Goal: Complete application form

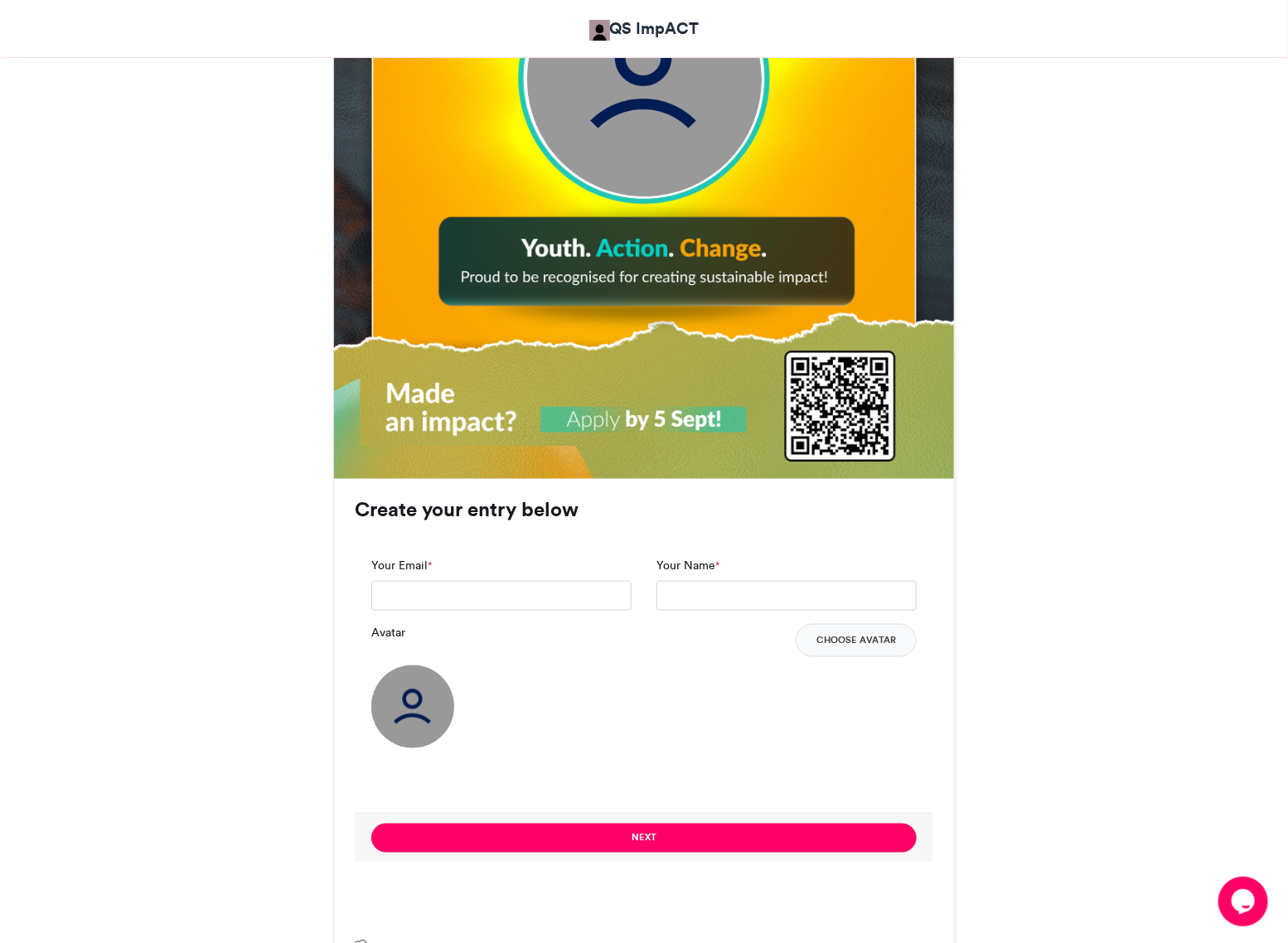
scroll to position [840, 0]
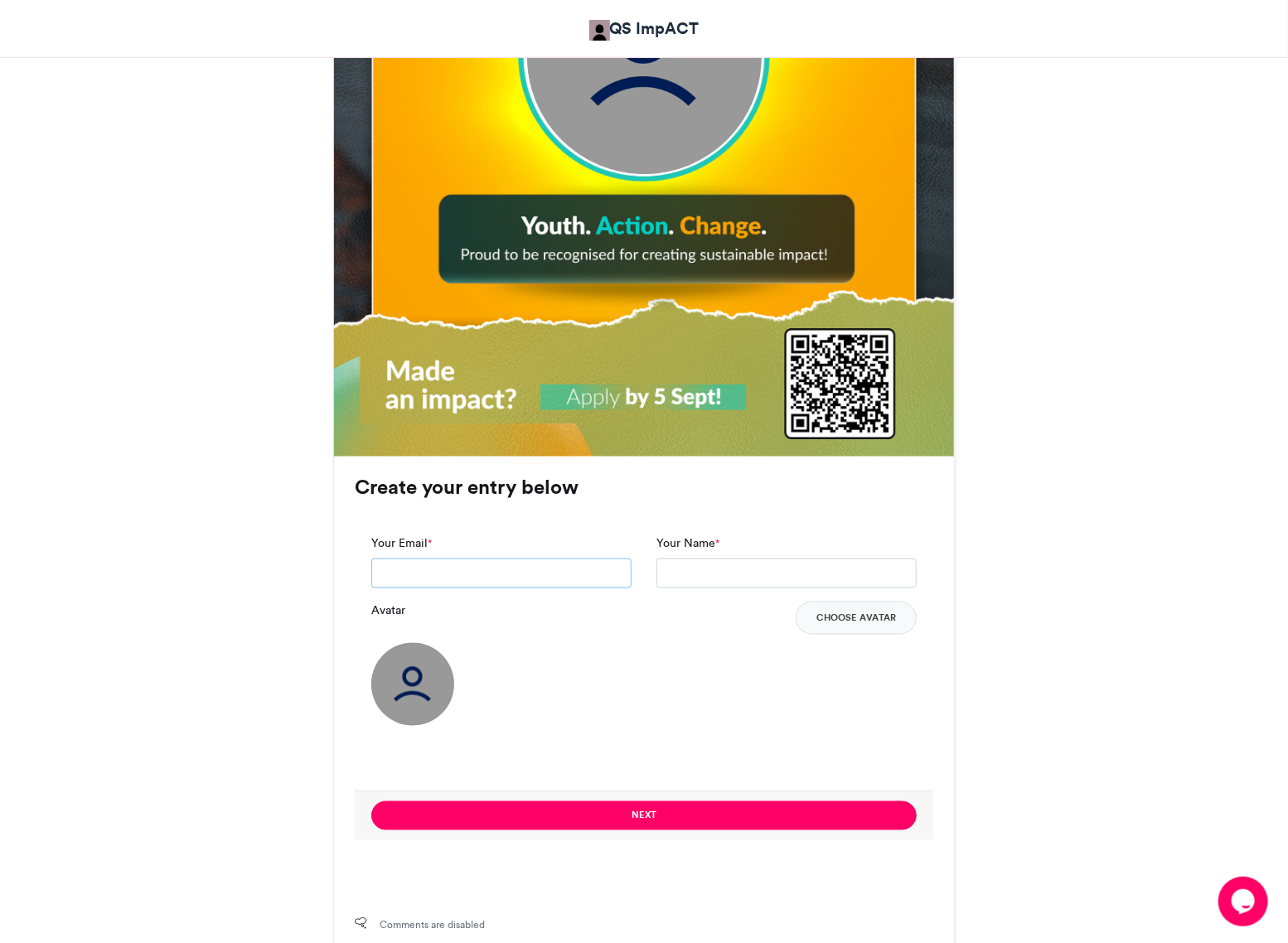
click at [514, 574] on input "Your Email *" at bounding box center [501, 573] width 260 height 30
type input "**********"
click at [672, 572] on input "Your Name *" at bounding box center [786, 573] width 260 height 30
click at [694, 574] on input "Your Name *" at bounding box center [786, 573] width 260 height 30
type input "**********"
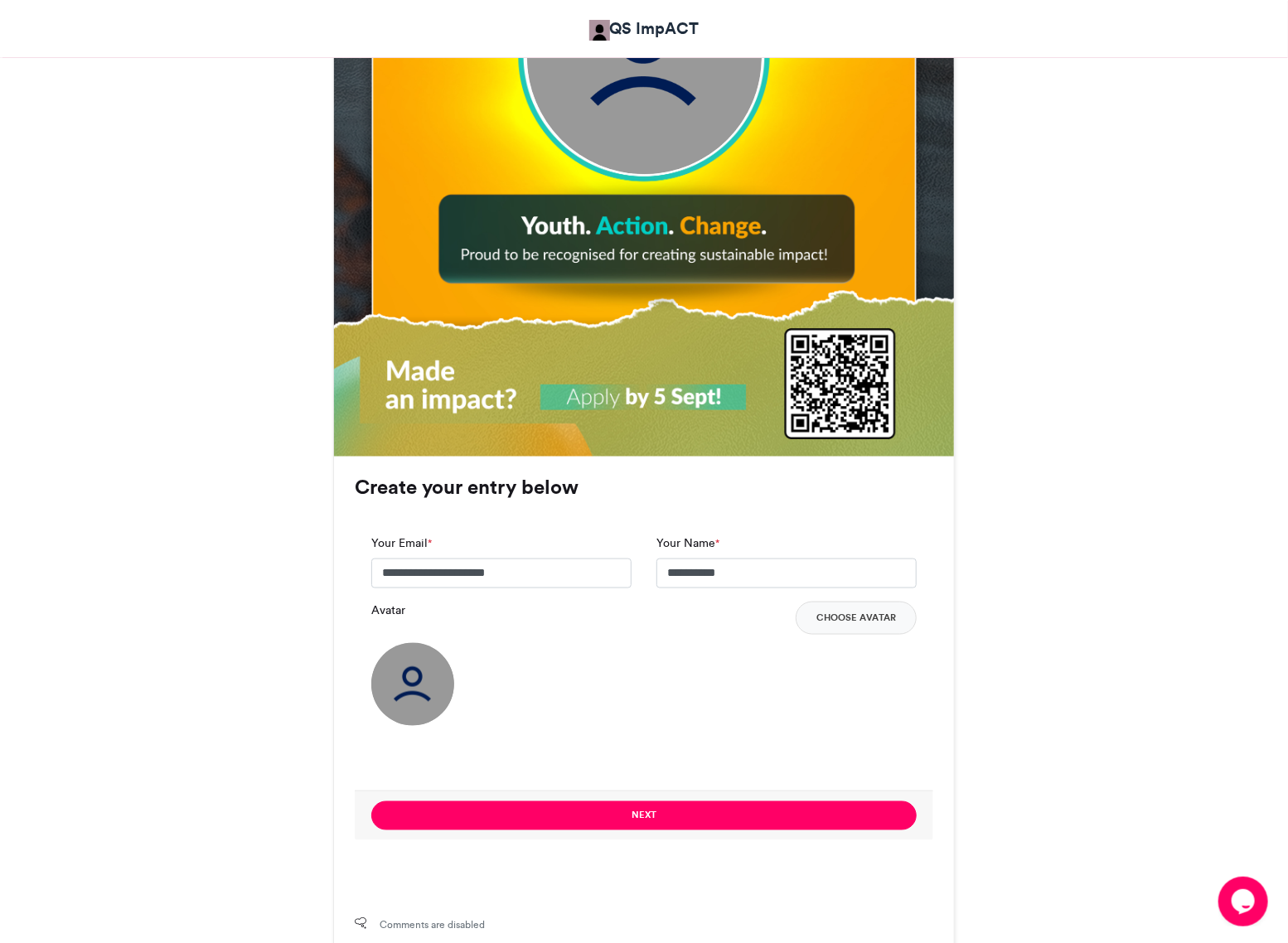
click at [779, 645] on div "Avatar Choose Avatar" at bounding box center [644, 664] width 545 height 125
click at [860, 632] on button "Choose Avatar" at bounding box center [856, 618] width 121 height 33
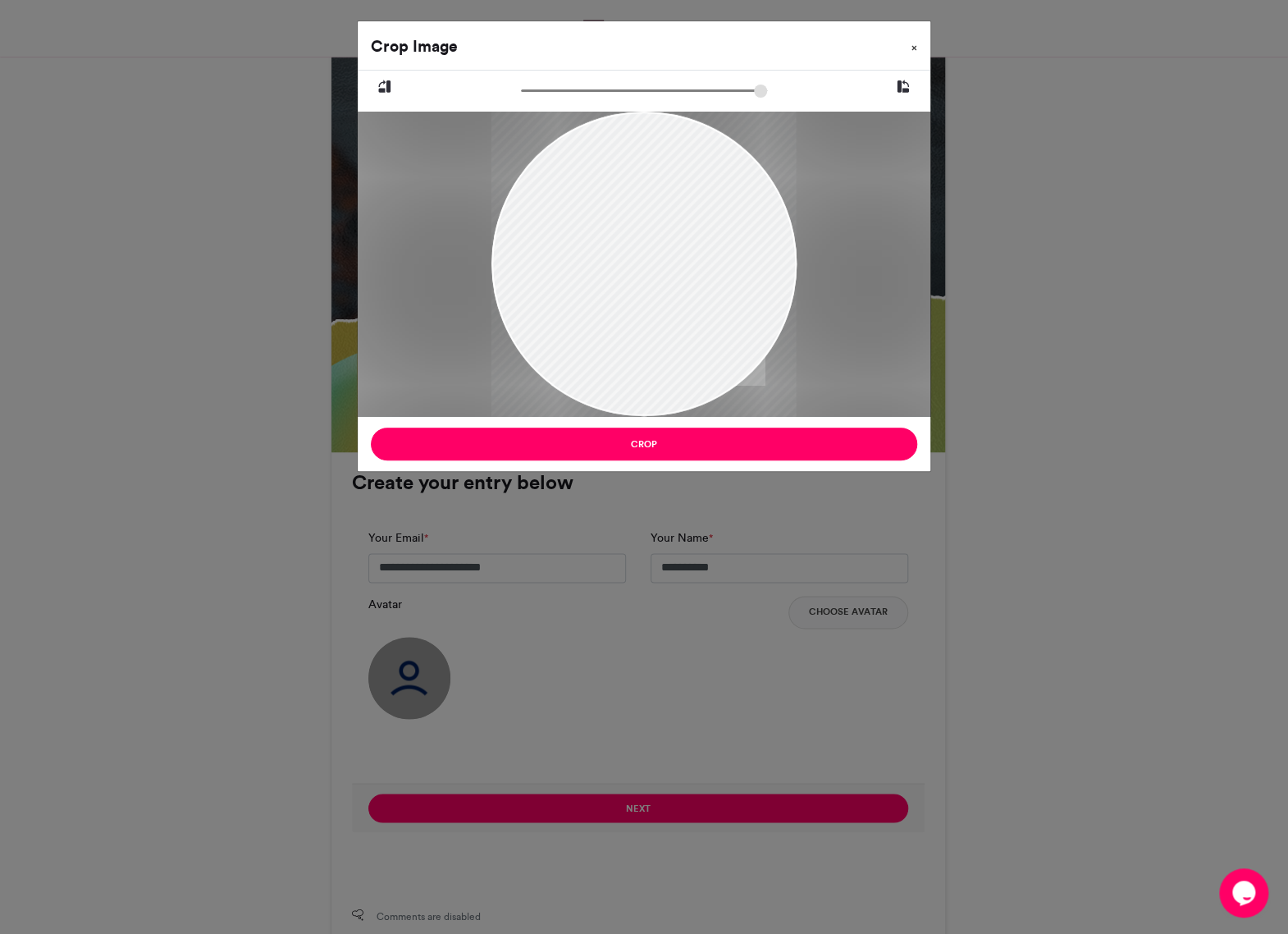
click at [917, 44] on button "×" at bounding box center [914, 44] width 32 height 46
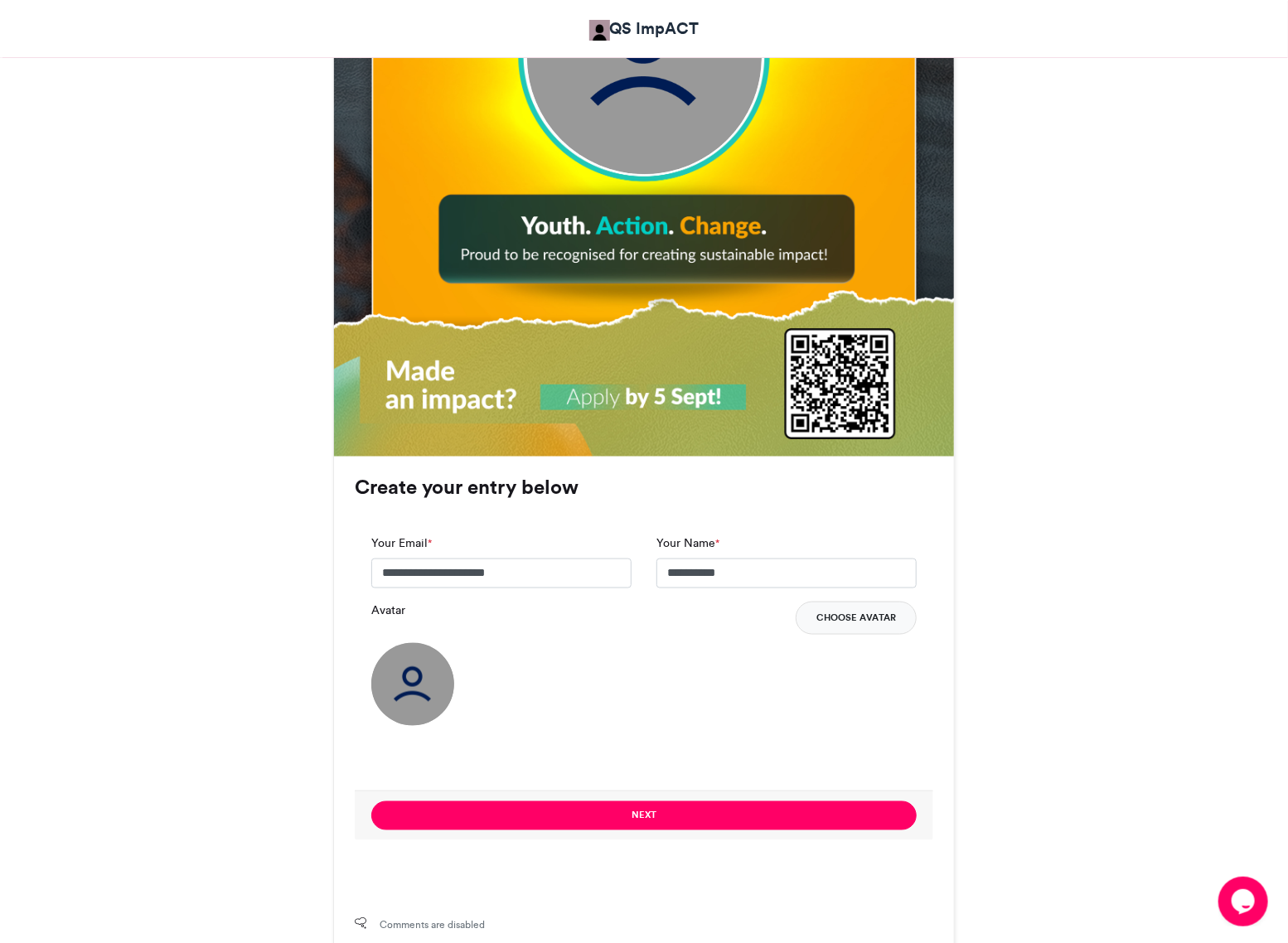
click at [852, 623] on button "Choose Avatar" at bounding box center [856, 618] width 121 height 33
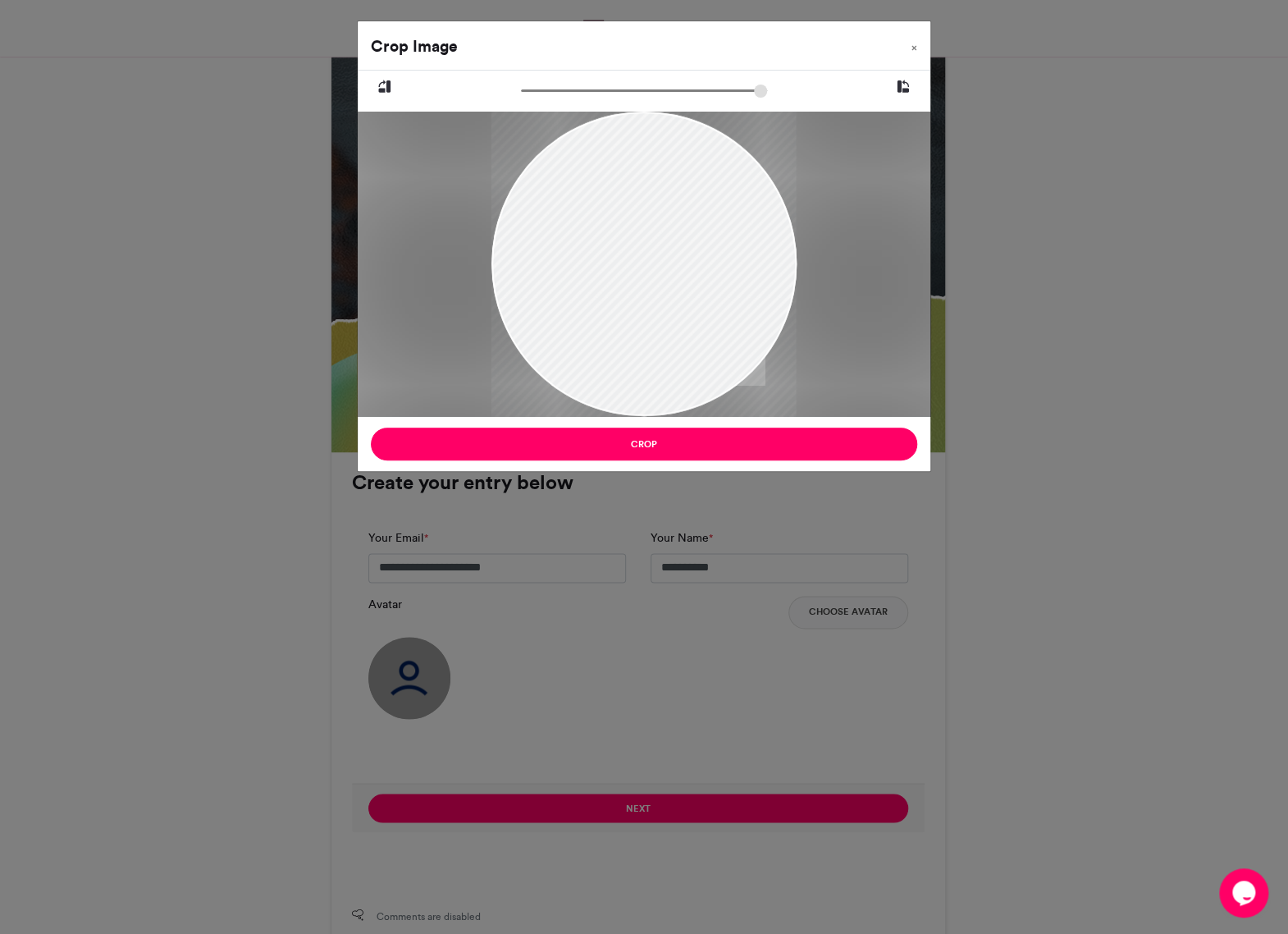
drag, startPoint x: 713, startPoint y: 239, endPoint x: 716, endPoint y: 310, distance: 71.1
click at [716, 310] on div at bounding box center [644, 310] width 305 height 443
drag, startPoint x: 716, startPoint y: 310, endPoint x: 726, endPoint y: 307, distance: 10.4
click at [726, 307] on div at bounding box center [644, 308] width 305 height 443
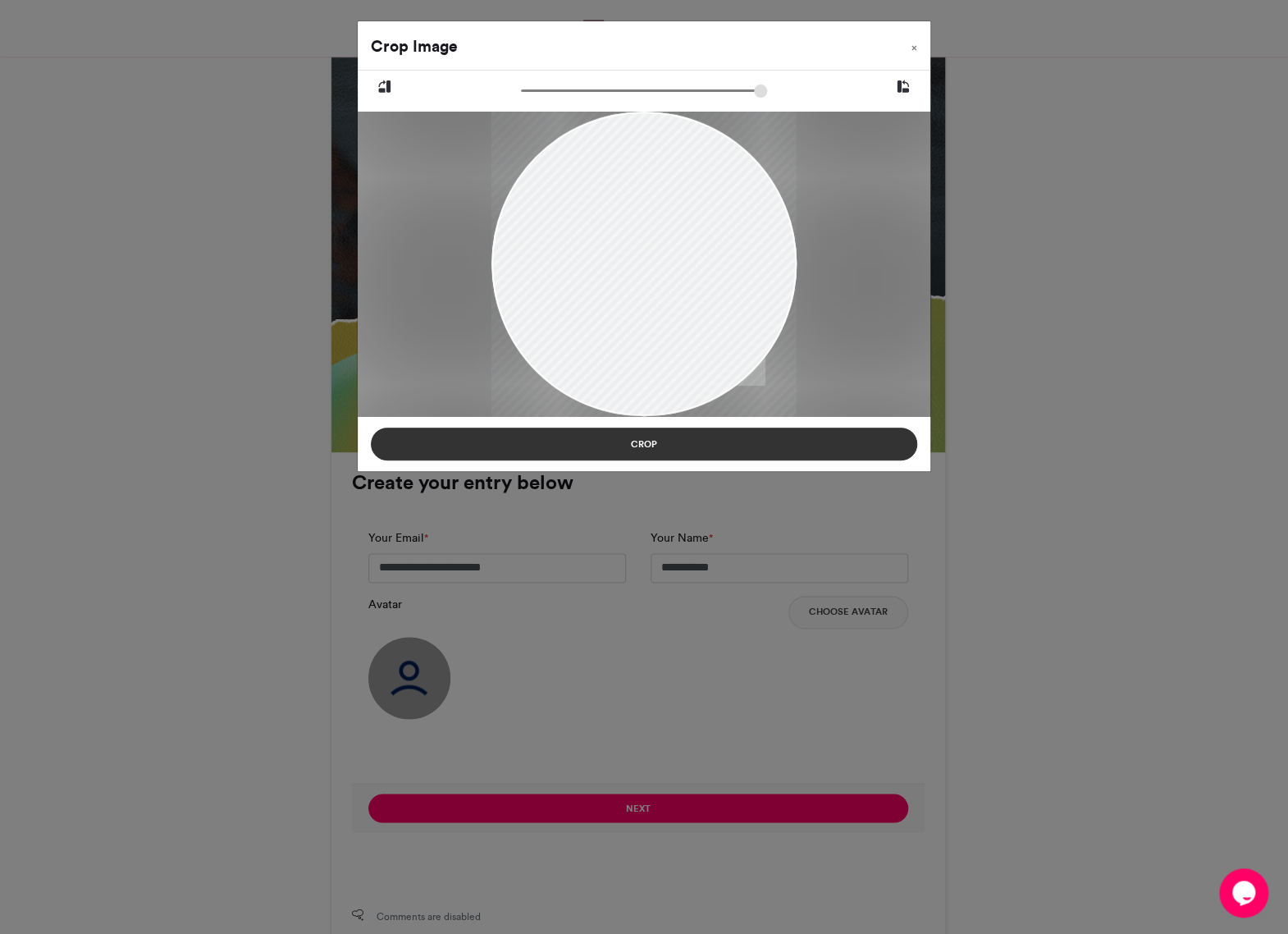
click at [670, 446] on button "Crop" at bounding box center [644, 443] width 546 height 33
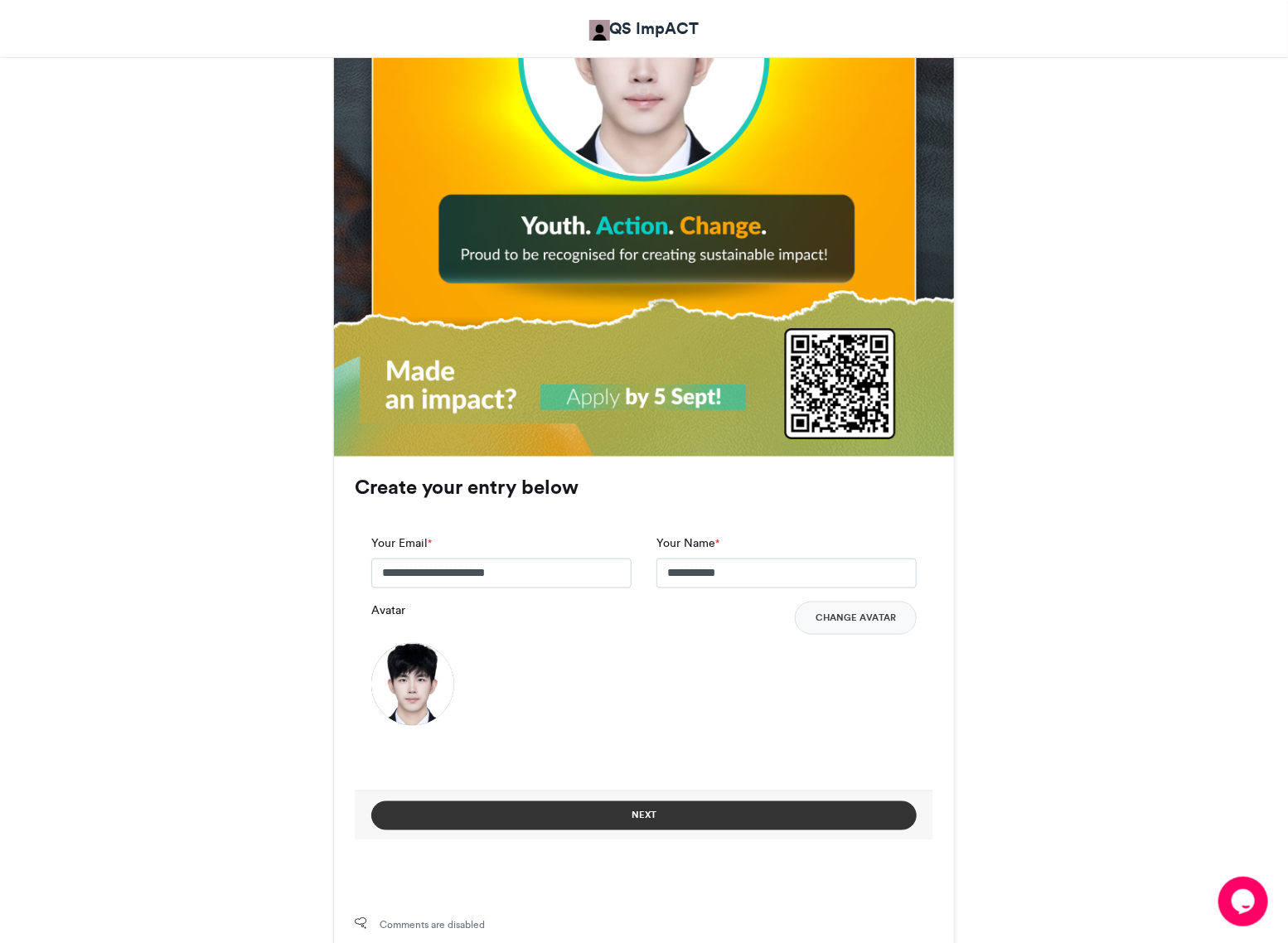
click at [656, 807] on button "Next" at bounding box center [644, 816] width 545 height 29
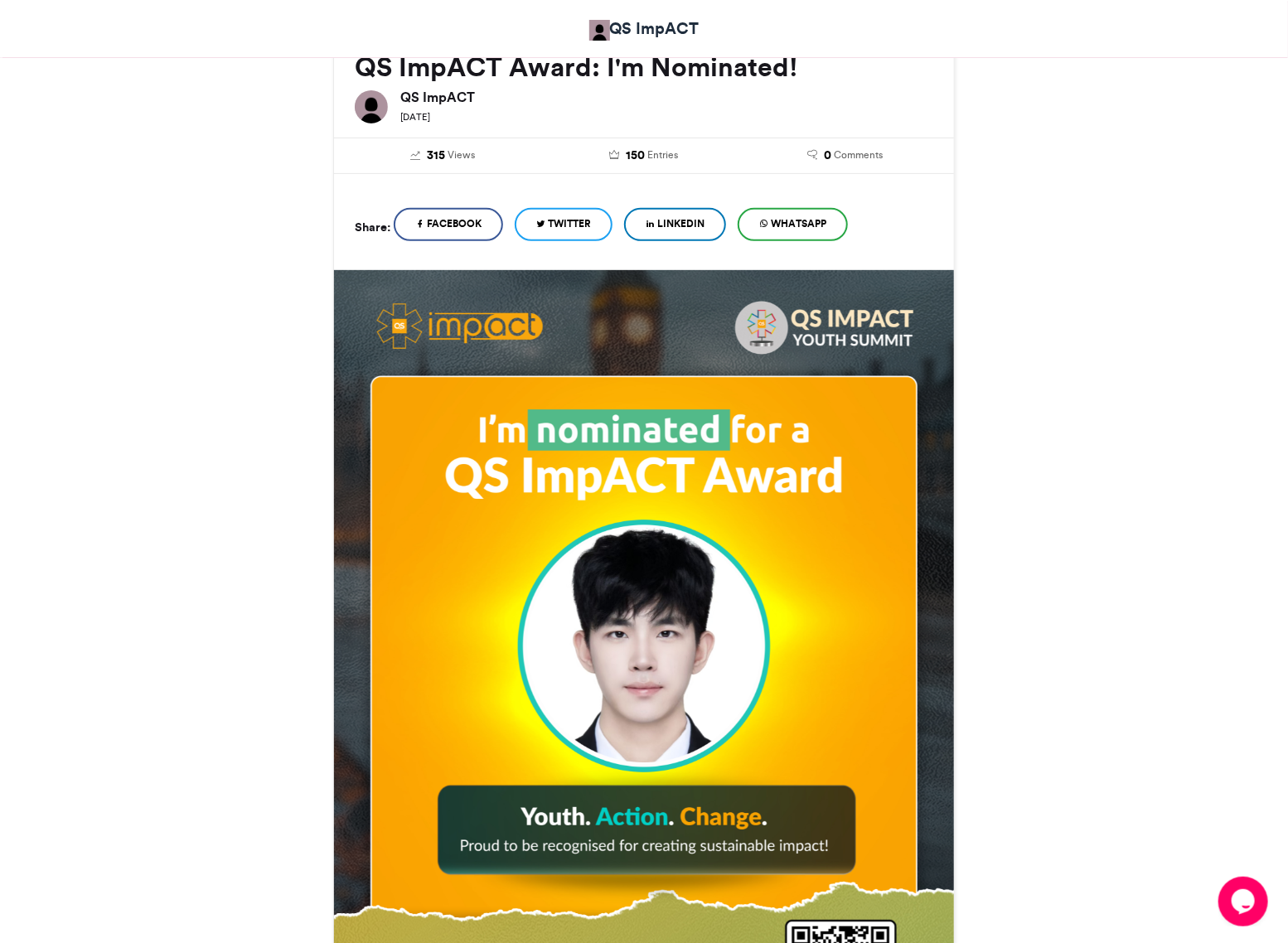
scroll to position [248, 0]
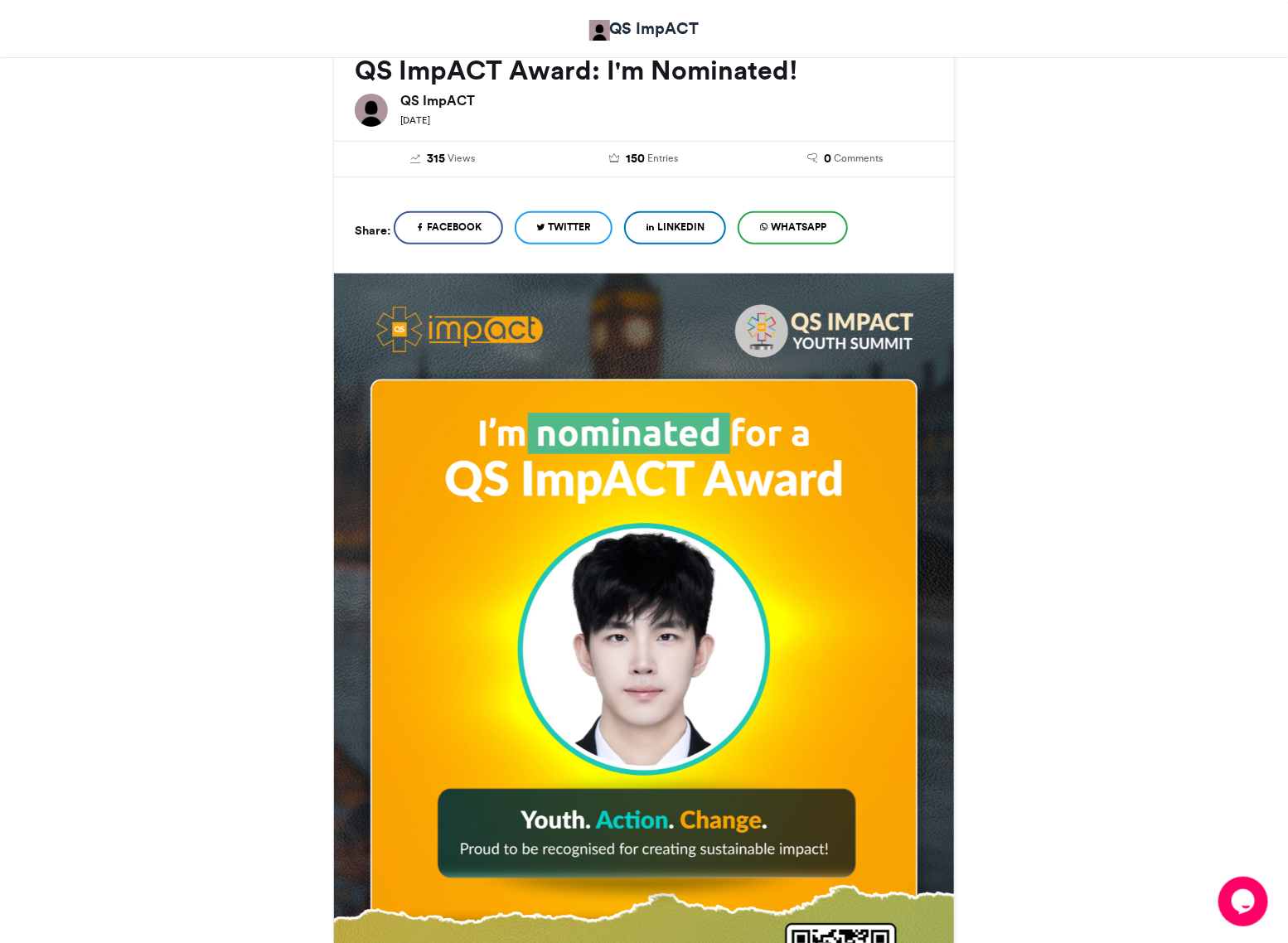
click at [675, 217] on link "LinkedIn" at bounding box center [674, 227] width 102 height 33
click at [693, 229] on span "LinkedIn" at bounding box center [681, 227] width 47 height 15
click at [697, 221] on span "LinkedIn" at bounding box center [681, 227] width 47 height 15
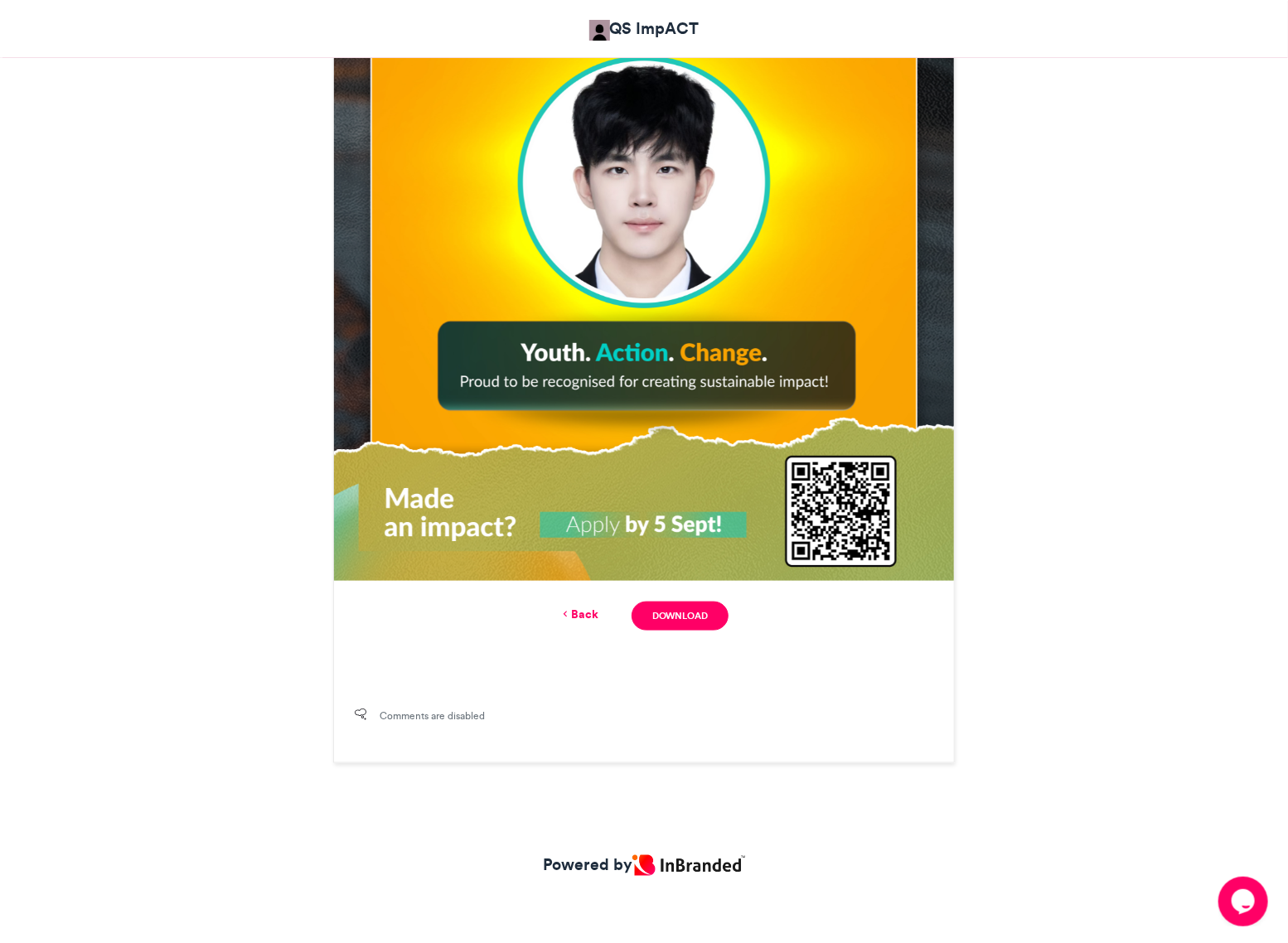
scroll to position [680, 0]
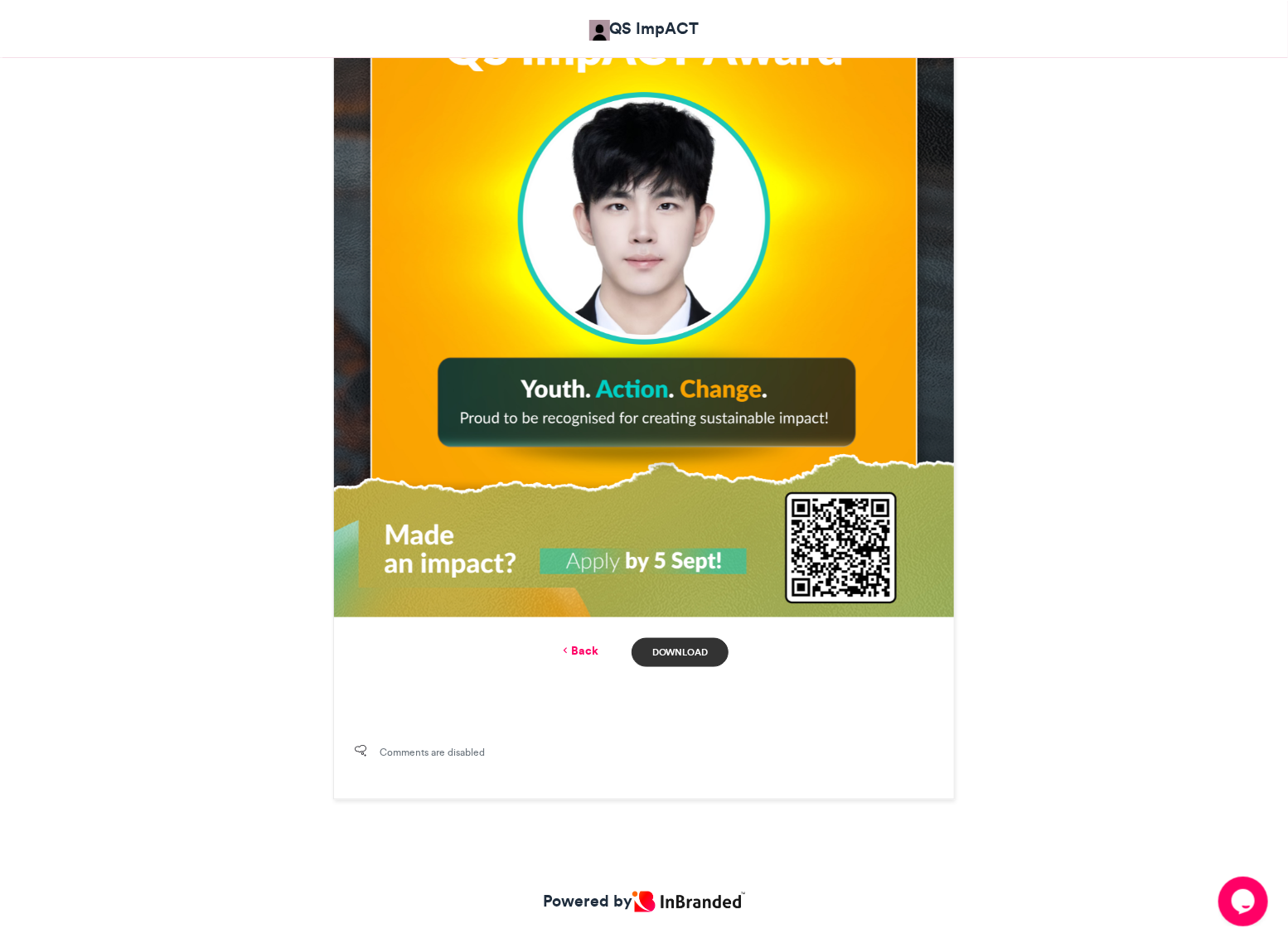
click at [678, 656] on link "Download" at bounding box center [680, 652] width 97 height 29
